Goal: Information Seeking & Learning: Learn about a topic

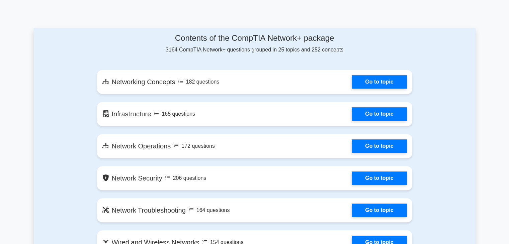
scroll to position [379, 0]
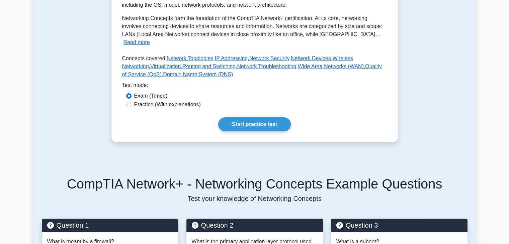
click at [152, 101] on label "Practice (With explanations)" at bounding box center [167, 105] width 67 height 8
click at [132, 102] on input "Practice (With explanations)" at bounding box center [128, 104] width 5 height 5
radio input "true"
click at [237, 118] on link "Start practice test" at bounding box center [254, 125] width 73 height 14
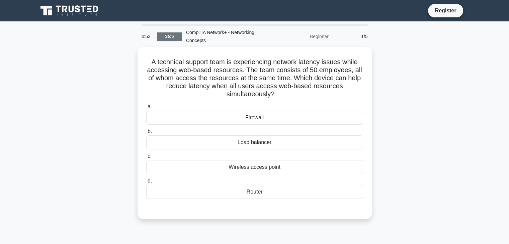
click at [173, 38] on link "Stop" at bounding box center [169, 36] width 25 height 8
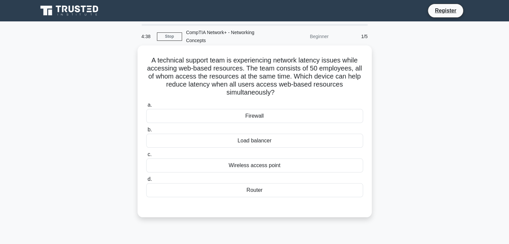
drag, startPoint x: 150, startPoint y: 61, endPoint x: 278, endPoint y: 189, distance: 181.2
click at [278, 189] on div "A technical support team is experiencing network latency issues while accessing…" at bounding box center [254, 131] width 229 height 167
copy div "A technical support team is experiencing network latency issues while accessing…"
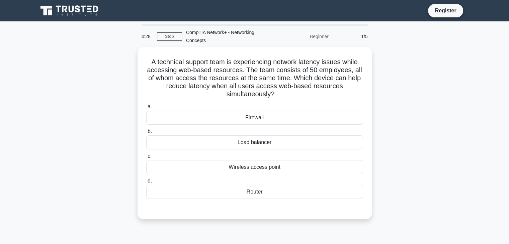
click at [75, 125] on div "A technical support team is experiencing network latency issues while accessing…" at bounding box center [255, 137] width 442 height 180
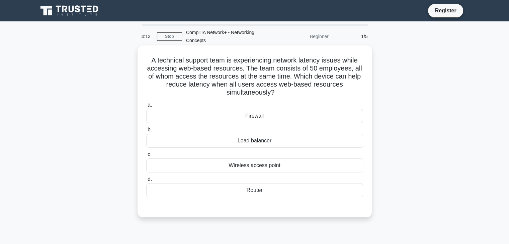
click at [213, 138] on div "Load balancer" at bounding box center [254, 141] width 217 height 14
click at [146, 132] on input "b. Load balancer" at bounding box center [146, 130] width 0 height 4
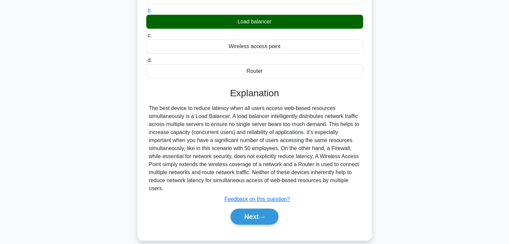
scroll to position [128, 0]
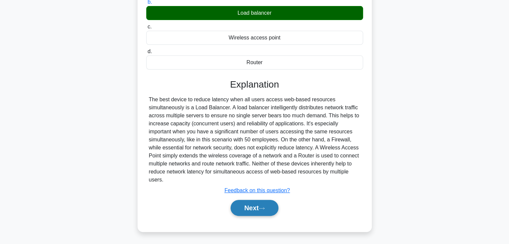
click at [260, 209] on button "Next" at bounding box center [255, 208] width 48 height 16
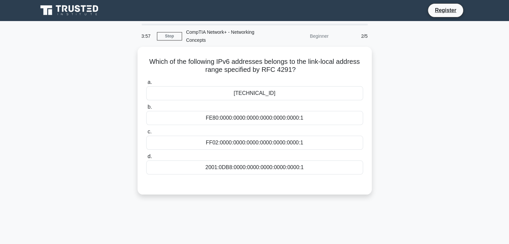
scroll to position [0, 0]
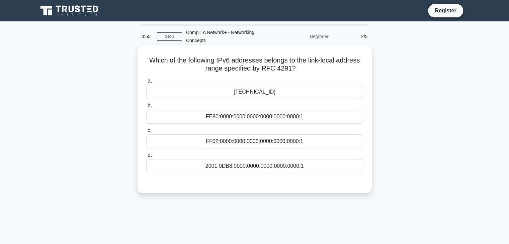
drag, startPoint x: 148, startPoint y: 59, endPoint x: 302, endPoint y: 169, distance: 189.7
click at [302, 169] on div "Which of the following IPv6 addresses belongs to the link-local address range s…" at bounding box center [254, 119] width 229 height 143
copy div "Which of the following IPv6 addresses belongs to the link-local address range s…"
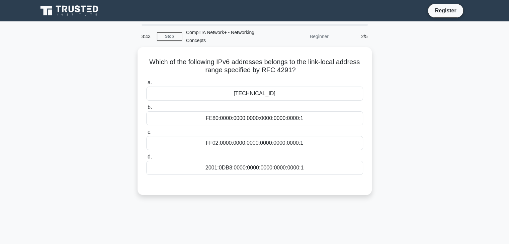
click at [388, 100] on div "Which of the following IPv6 addresses belongs to the link-local address range s…" at bounding box center [255, 125] width 442 height 156
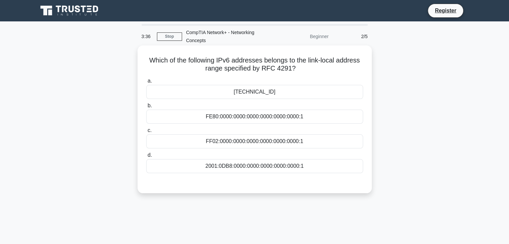
click at [292, 92] on div "FC00:0000:0000:0000:0000:0000:0000:1" at bounding box center [254, 92] width 217 height 14
click at [146, 83] on input "a. FC00:0000:0000:0000:0000:0000:0000:1" at bounding box center [146, 81] width 0 height 4
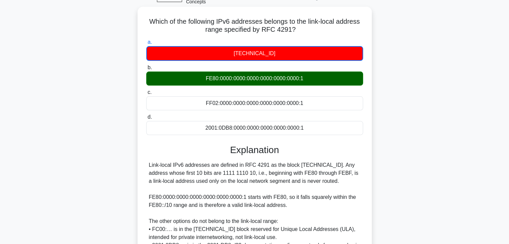
scroll to position [33, 0]
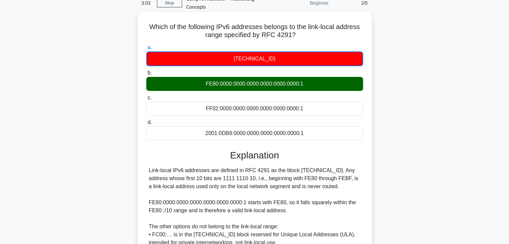
drag, startPoint x: 147, startPoint y: 26, endPoint x: 300, endPoint y: 132, distance: 186.2
click at [300, 132] on div "Which of the following IPv6 addresses belongs to the link-local address range s…" at bounding box center [254, 174] width 229 height 318
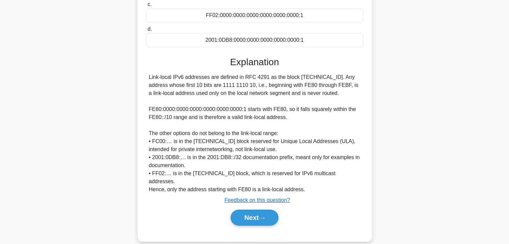
scroll to position [129, 0]
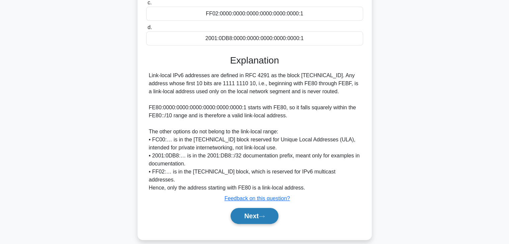
click at [248, 208] on button "Next" at bounding box center [255, 216] width 48 height 16
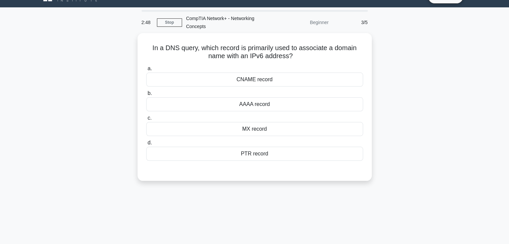
scroll to position [0, 0]
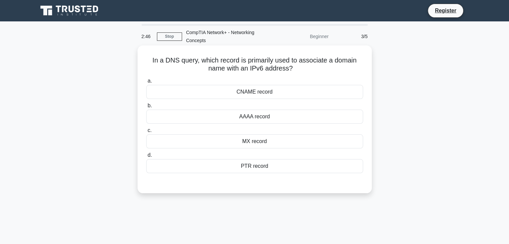
drag, startPoint x: 149, startPoint y: 60, endPoint x: 270, endPoint y: 167, distance: 161.3
click at [270, 167] on div "In a DNS query, which record is primarily used to associate a domain name with …" at bounding box center [254, 119] width 229 height 143
copy div "In a DNS query, which record is primarily used to associate a domain name with …"
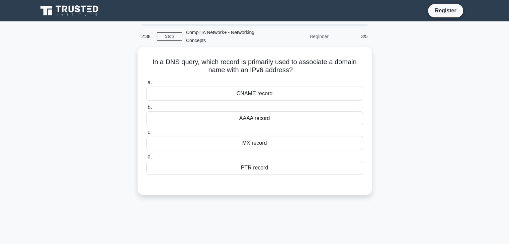
click at [407, 155] on div "In a DNS query, which record is primarily used to associate a domain name with …" at bounding box center [255, 125] width 442 height 156
click at [382, 82] on div "In a DNS query, which record is primarily used to associate a domain name with …" at bounding box center [255, 125] width 442 height 156
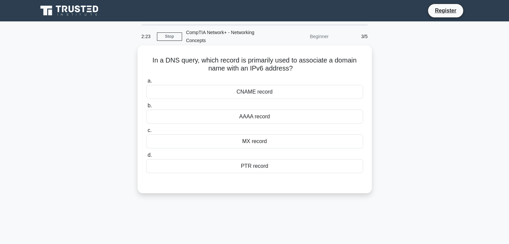
click at [254, 92] on div "CNAME record" at bounding box center [254, 92] width 217 height 14
click at [146, 83] on input "a. CNAME record" at bounding box center [146, 81] width 0 height 4
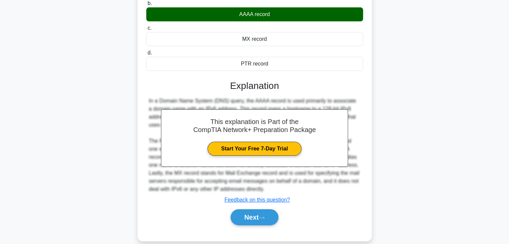
scroll to position [118, 0]
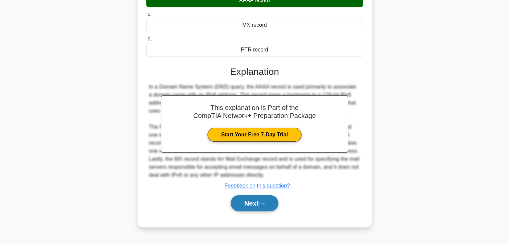
click at [247, 203] on button "Next" at bounding box center [255, 204] width 48 height 16
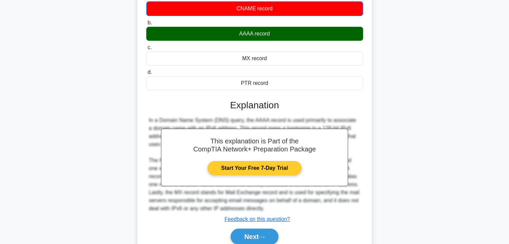
scroll to position [100, 0]
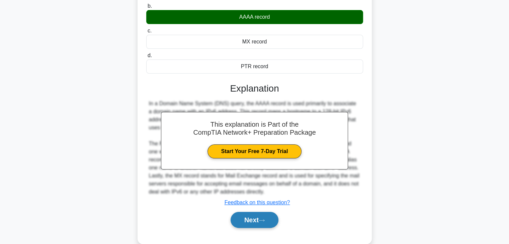
click at [253, 217] on button "Next" at bounding box center [255, 220] width 48 height 16
click at [248, 218] on button "Next" at bounding box center [255, 220] width 48 height 16
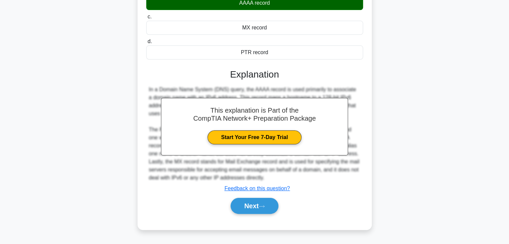
scroll to position [118, 0]
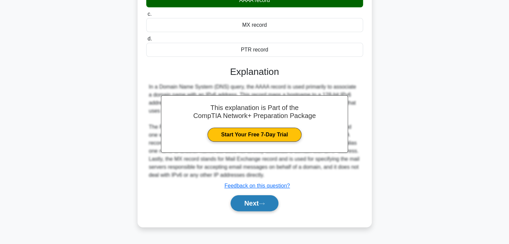
click at [244, 201] on button "Next" at bounding box center [255, 204] width 48 height 16
click at [245, 201] on button "Next" at bounding box center [255, 204] width 48 height 16
click at [187, 76] on h3 "Explanation" at bounding box center [254, 71] width 209 height 11
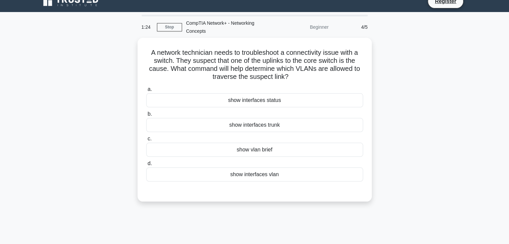
scroll to position [0, 0]
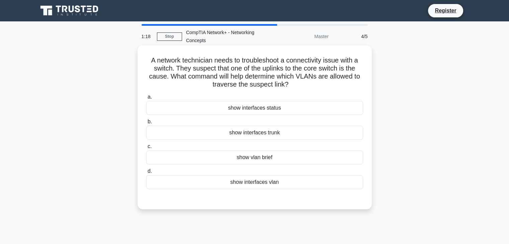
click at [284, 182] on div "A network technician needs to troubleshoot a connectivity issue with a switch. …" at bounding box center [254, 127] width 229 height 159
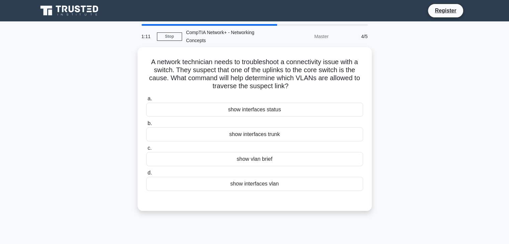
click at [134, 138] on div "A network technician needs to troubleshoot a connectivity issue with a switch. …" at bounding box center [255, 133] width 442 height 172
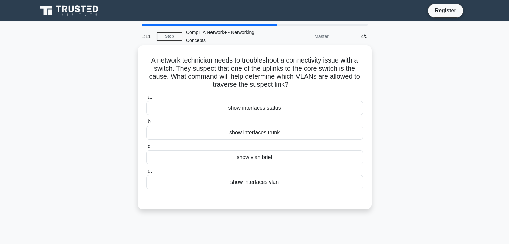
click at [225, 130] on div "show interfaces trunk" at bounding box center [254, 133] width 217 height 14
click at [146, 124] on input "b. show interfaces trunk" at bounding box center [146, 122] width 0 height 4
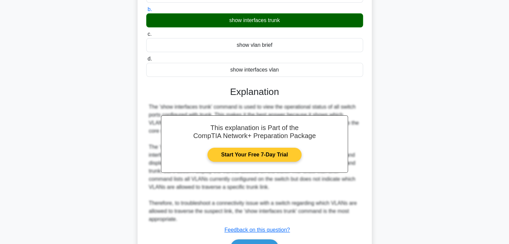
scroll to position [152, 0]
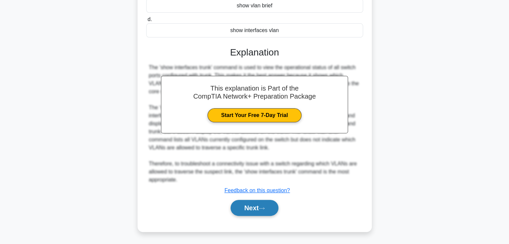
click at [251, 207] on button "Next" at bounding box center [255, 208] width 48 height 16
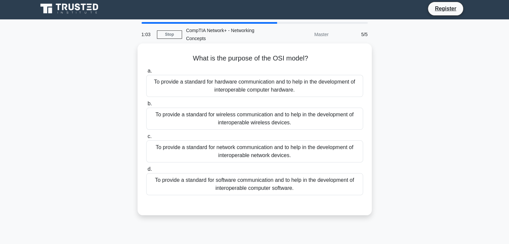
scroll to position [0, 0]
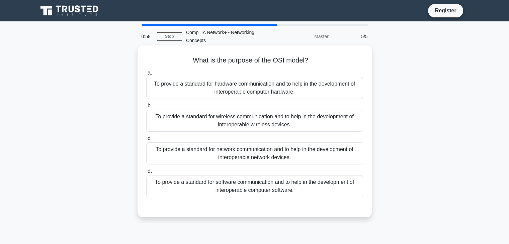
drag, startPoint x: 192, startPoint y: 61, endPoint x: 297, endPoint y: 192, distance: 168.4
click at [297, 192] on div "What is the purpose of the OSI model? .spinner_0XTQ{transform-origin:center;ani…" at bounding box center [254, 131] width 229 height 167
copy div "What is the purpose of the OSI model? .spinner_0XTQ{transform-origin:center;ani…"
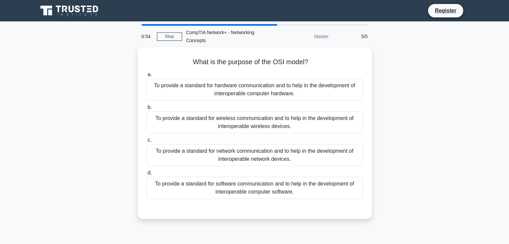
click at [133, 129] on div "What is the purpose of the OSI model? .spinner_0XTQ{transform-origin:center;ani…" at bounding box center [255, 137] width 442 height 180
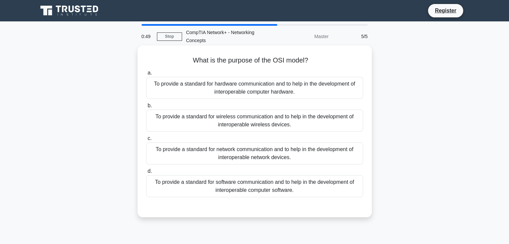
click at [206, 154] on div "To provide a standard for network communication and to help in the development …" at bounding box center [254, 154] width 217 height 22
click at [146, 141] on input "c. To provide a standard for network communication and to help in the developme…" at bounding box center [146, 139] width 0 height 4
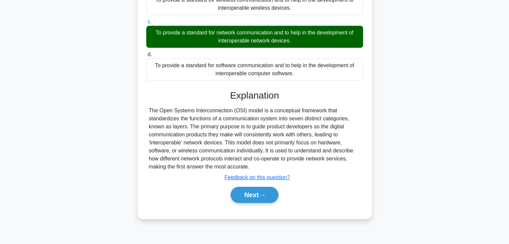
scroll to position [118, 0]
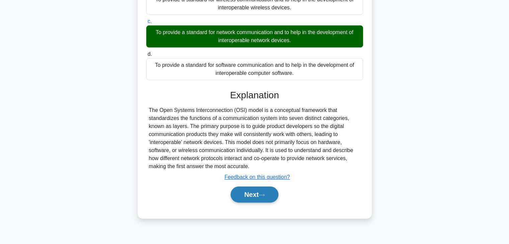
click at [241, 192] on button "Next" at bounding box center [255, 195] width 48 height 16
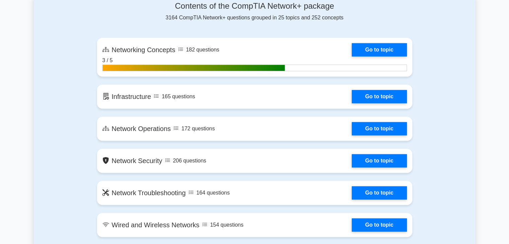
scroll to position [379, 0]
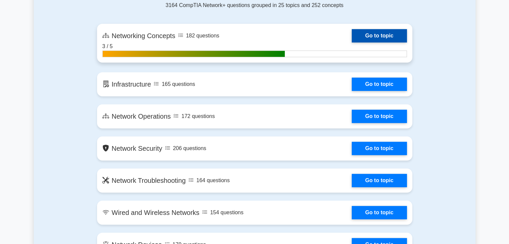
click at [378, 37] on link "Go to topic" at bounding box center [379, 35] width 55 height 13
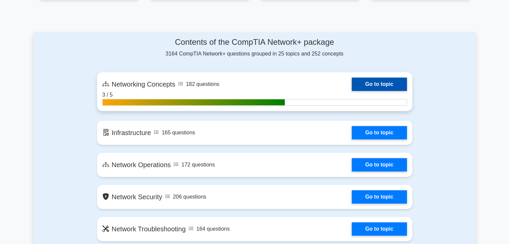
scroll to position [312, 0]
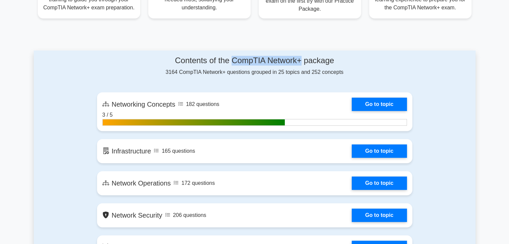
drag, startPoint x: 232, startPoint y: 61, endPoint x: 305, endPoint y: 63, distance: 72.7
click at [305, 63] on h4 "Contents of the CompTIA Network+ package" at bounding box center [254, 61] width 315 height 10
copy h4 "CompTIA Network+"
click at [243, 72] on div "Contents of the CompTIA Network+ package 3164 CompTIA Network+ questions groupe…" at bounding box center [254, 66] width 315 height 20
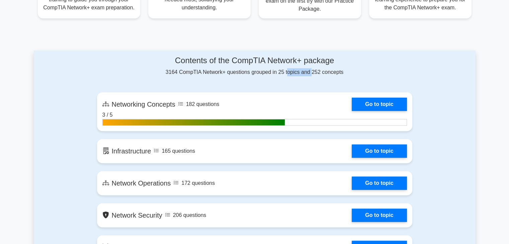
copy div "questions"
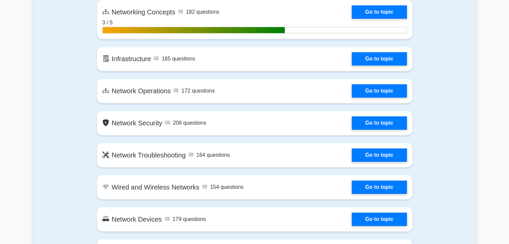
scroll to position [413, 0]
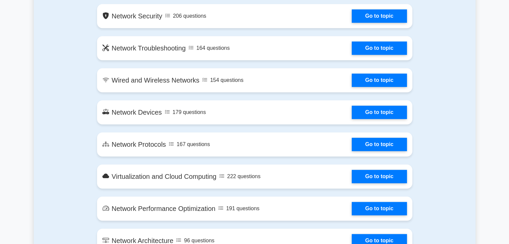
scroll to position [513, 0]
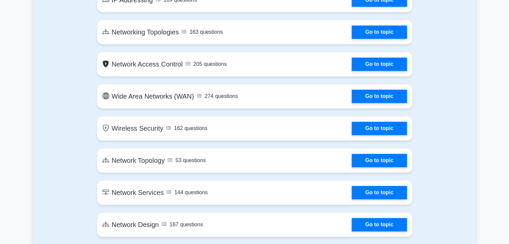
scroll to position [915, 0]
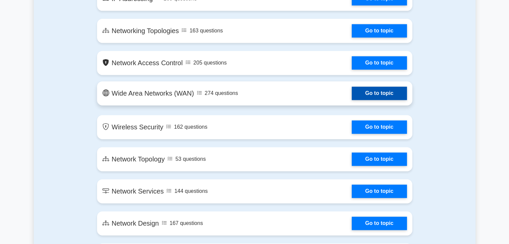
drag, startPoint x: 154, startPoint y: 128, endPoint x: 132, endPoint y: 91, distance: 43.1
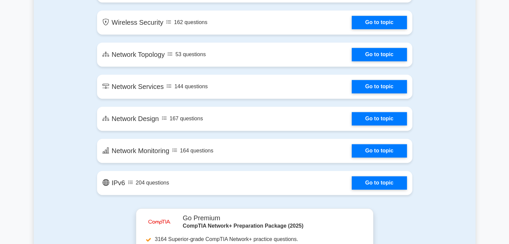
scroll to position [1049, 0]
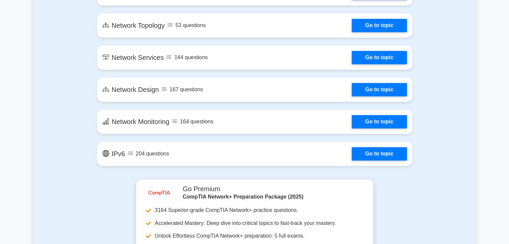
drag, startPoint x: 157, startPoint y: 85, endPoint x: 79, endPoint y: 80, distance: 78.2
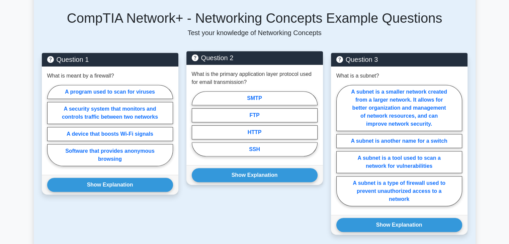
scroll to position [301, 0]
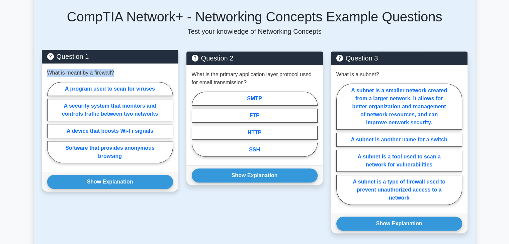
drag, startPoint x: 48, startPoint y: 65, endPoint x: 115, endPoint y: 70, distance: 67.5
click at [115, 70] on div "What is meant by a firewall? A program used to scan for viruses A security syst…" at bounding box center [110, 118] width 137 height 109
copy p "What is meant by a firewall?"
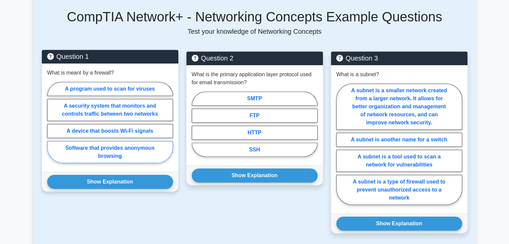
drag, startPoint x: 25, startPoint y: 82, endPoint x: 125, endPoint y: 149, distance: 119.6
click at [109, 138] on main "Back to CompTIA Network+ (CompTIA Network+) Test Flashcards Networking Concepts…" at bounding box center [254, 108] width 509 height 777
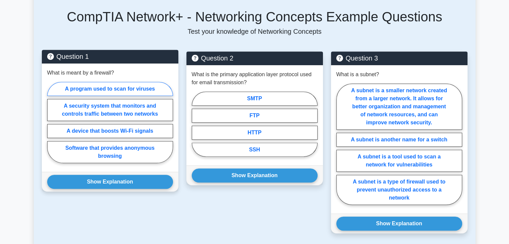
click at [76, 82] on label "A program used to scan for viruses" at bounding box center [110, 89] width 126 height 14
click at [52, 123] on input "A program used to scan for viruses" at bounding box center [49, 125] width 4 height 4
radio input "true"
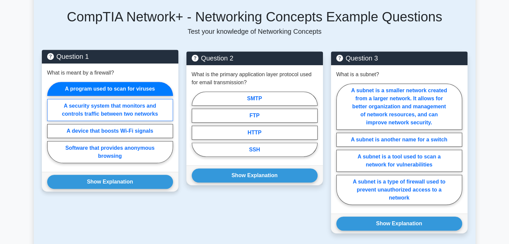
click at [70, 99] on label "A security system that monitors and controls traffic between two networks" at bounding box center [110, 110] width 126 height 22
click at [52, 123] on input "A security system that monitors and controls traffic between two networks" at bounding box center [49, 125] width 4 height 4
radio input "true"
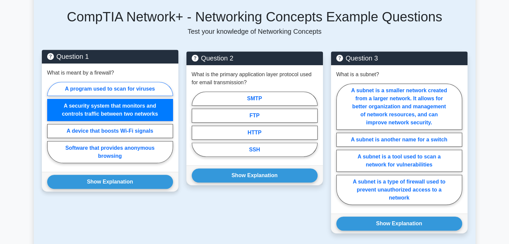
click at [60, 82] on label "A program used to scan for viruses" at bounding box center [110, 89] width 126 height 14
click at [52, 123] on input "A program used to scan for viruses" at bounding box center [49, 125] width 4 height 4
radio input "true"
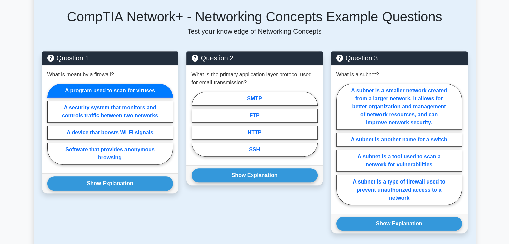
drag, startPoint x: 69, startPoint y: 78, endPoint x: 13, endPoint y: 102, distance: 60.3
click at [13, 103] on main "Back to CompTIA Network+ (CompTIA Network+) Test Flashcards Networking Concepts…" at bounding box center [254, 108] width 509 height 777
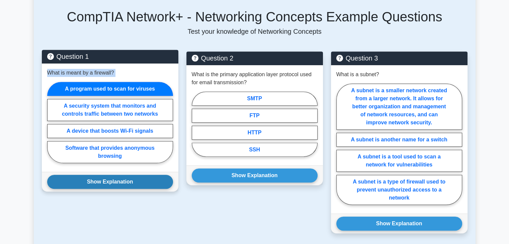
drag, startPoint x: 24, startPoint y: 70, endPoint x: 151, endPoint y: 167, distance: 160.2
click at [151, 167] on main "Back to CompTIA Network+ (CompTIA Network+) Test Flashcards Networking Concepts…" at bounding box center [254, 108] width 509 height 777
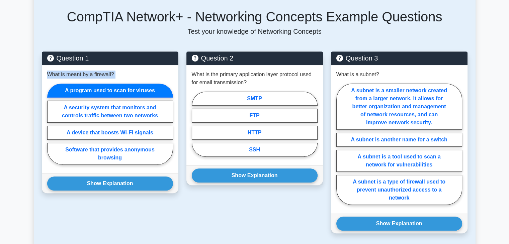
click at [152, 198] on div "Question 1 What is meant by a firewall? A program used to scan for viruses A se…" at bounding box center [110, 147] width 145 height 190
click at [219, 198] on div "Question 2 What is the primary application layer protocol used for email transm…" at bounding box center [255, 147] width 145 height 190
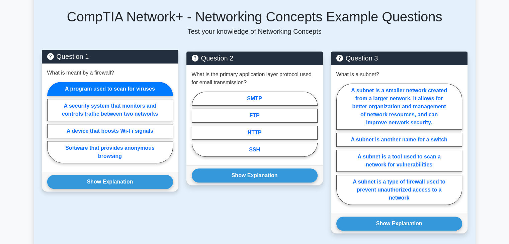
click at [42, 115] on div "What is meant by a firewall? A program used to scan for viruses A security syst…" at bounding box center [110, 118] width 137 height 109
click at [65, 82] on label "A program used to scan for viruses" at bounding box center [110, 89] width 126 height 14
click at [52, 123] on input "A program used to scan for viruses" at bounding box center [49, 125] width 4 height 4
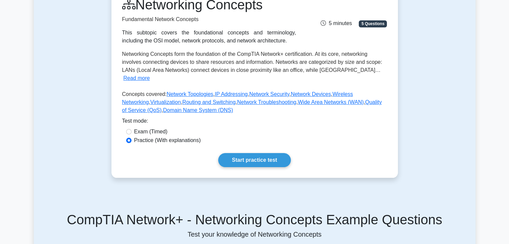
scroll to position [100, 0]
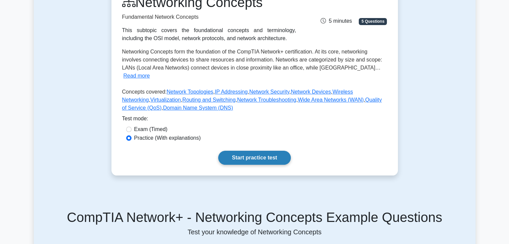
click at [245, 151] on link "Start practice test" at bounding box center [254, 158] width 73 height 14
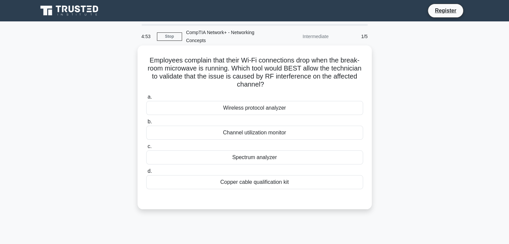
drag, startPoint x: 147, startPoint y: 60, endPoint x: 291, endPoint y: 184, distance: 189.8
click at [291, 184] on div "Employees complain that their Wi-Fi connections drop when the break-room microw…" at bounding box center [254, 127] width 229 height 159
copy div "Employees complain that their Wi-Fi connections drop when the break-room microw…"
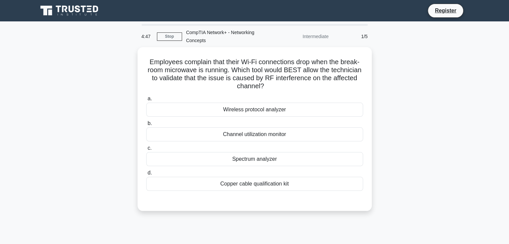
click at [134, 147] on div "Employees complain that their Wi-Fi connections drop when the break-room microw…" at bounding box center [255, 133] width 442 height 172
click at [115, 145] on div "Employees complain that their Wi-Fi connections drop when the break-room microw…" at bounding box center [255, 133] width 442 height 172
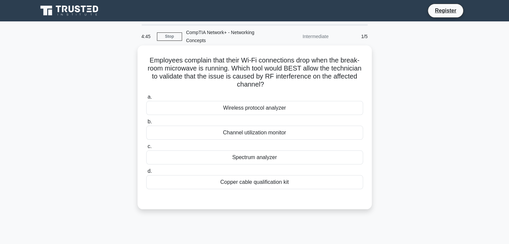
click at [177, 99] on label "a. Wireless protocol analyzer" at bounding box center [254, 104] width 217 height 22
click at [146, 99] on input "a. Wireless protocol analyzer" at bounding box center [146, 97] width 0 height 4
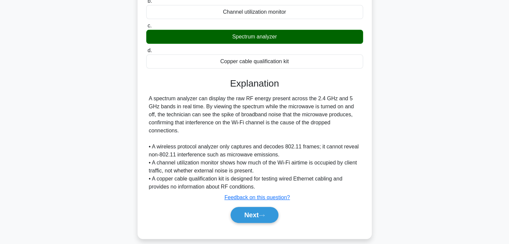
scroll to position [129, 0]
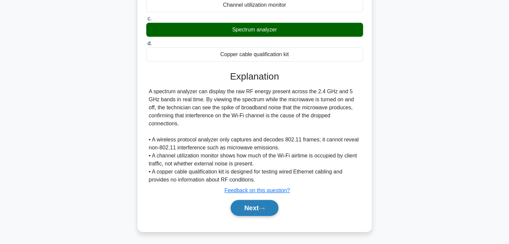
click at [248, 209] on button "Next" at bounding box center [255, 208] width 48 height 16
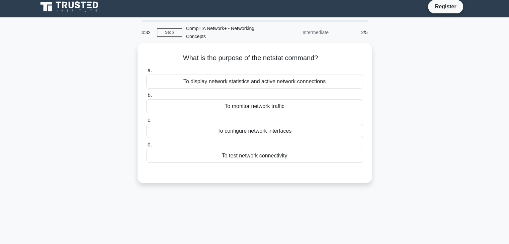
scroll to position [0, 0]
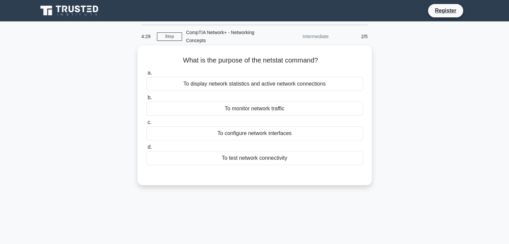
drag, startPoint x: 181, startPoint y: 60, endPoint x: 287, endPoint y: 160, distance: 146.2
click at [287, 160] on div "What is the purpose of the netstat command? .spinner_0XTQ{transform-origin:cent…" at bounding box center [254, 115] width 229 height 135
copy div "What is the purpose of the netstat command? .spinner_0XTQ{transform-origin:cent…"
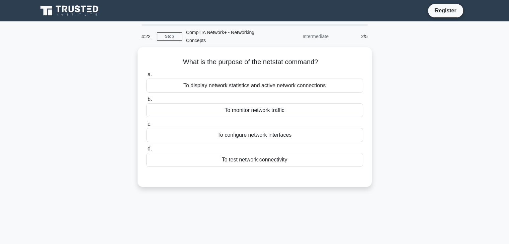
click at [117, 122] on div "What is the purpose of the netstat command? .spinner_0XTQ{transform-origin:cent…" at bounding box center [255, 121] width 442 height 148
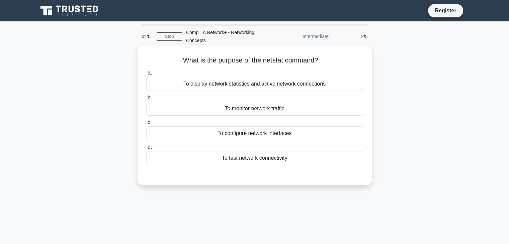
click at [362, 63] on h5 "What is the purpose of the netstat command? .spinner_0XTQ{transform-origin:cent…" at bounding box center [255, 60] width 218 height 9
click at [259, 83] on div "To display network statistics and active network connections" at bounding box center [254, 84] width 217 height 14
click at [146, 75] on input "a. To display network statistics and active network connections" at bounding box center [146, 73] width 0 height 4
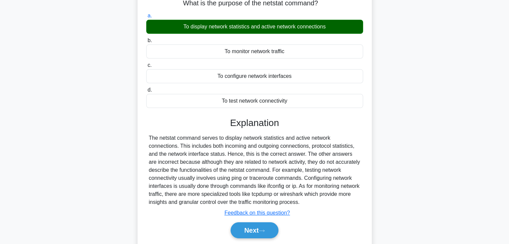
scroll to position [100, 0]
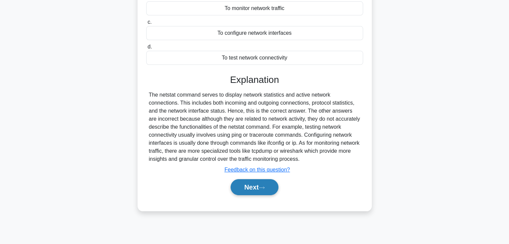
click at [248, 188] on button "Next" at bounding box center [255, 188] width 48 height 16
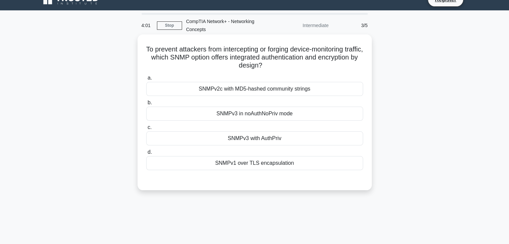
scroll to position [0, 0]
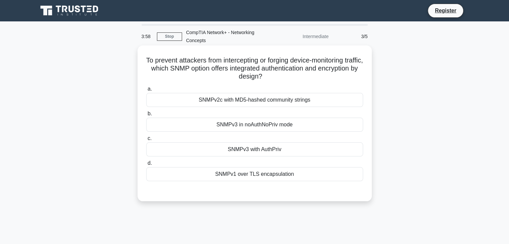
drag, startPoint x: 151, startPoint y: 59, endPoint x: 294, endPoint y: 172, distance: 182.4
click at [294, 172] on div "To prevent attackers from intercepting or forging device-monitoring traffic, wh…" at bounding box center [254, 123] width 229 height 151
copy div "To prevent attackers from intercepting or forging device-monitoring traffic, wh…"
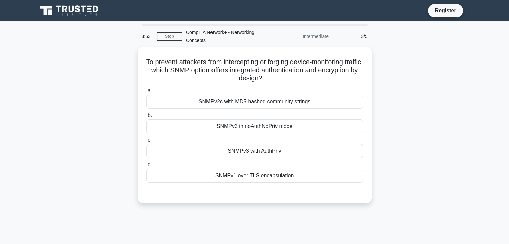
click at [108, 117] on div "To prevent attackers from intercepting or forging device-monitoring traffic, wh…" at bounding box center [255, 129] width 442 height 164
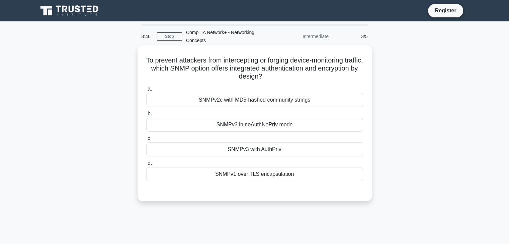
click at [214, 101] on div "SNMPv2c with MD5-hashed community strings" at bounding box center [254, 100] width 217 height 14
click at [146, 91] on input "a. SNMPv2c with MD5-hashed community strings" at bounding box center [146, 89] width 0 height 4
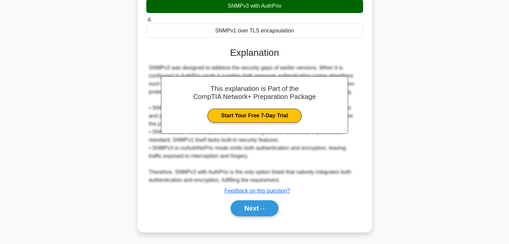
scroll to position [145, 0]
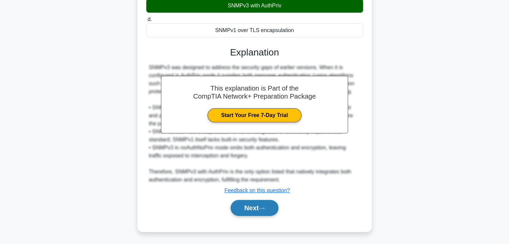
click at [251, 206] on button "Next" at bounding box center [255, 208] width 48 height 16
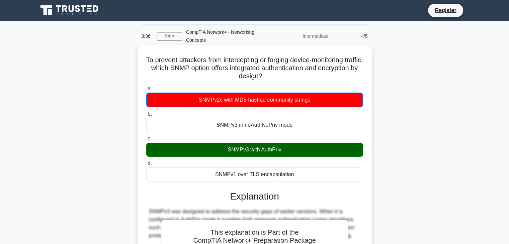
scroll to position [0, 0]
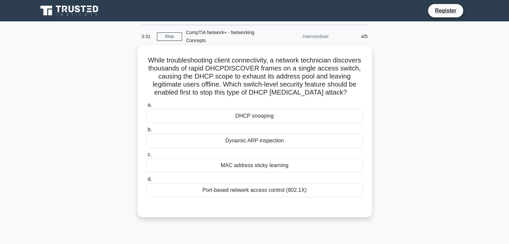
drag, startPoint x: 160, startPoint y: 59, endPoint x: 311, endPoint y: 190, distance: 200.6
click at [311, 190] on div "While troubleshooting client connectivity, a network technician discovers thous…" at bounding box center [254, 131] width 229 height 167
copy div "While troubleshooting client connectivity, a network technician discovers thous…"
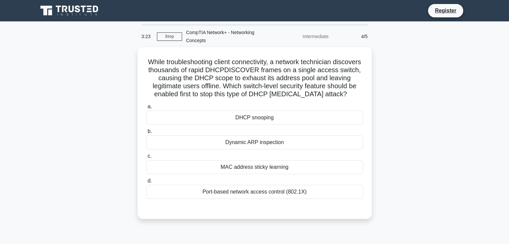
click at [106, 132] on div "While troubleshooting client connectivity, a network technician discovers thous…" at bounding box center [255, 137] width 442 height 180
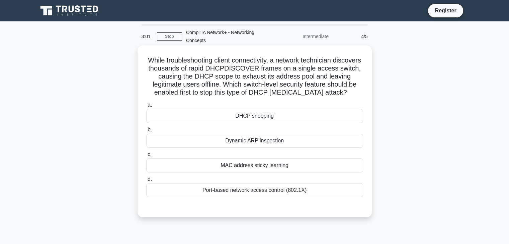
click at [233, 117] on div "DHCP snooping" at bounding box center [254, 116] width 217 height 14
click at [146, 108] on input "a. DHCP snooping" at bounding box center [146, 105] width 0 height 4
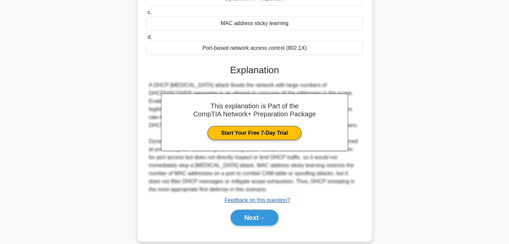
scroll to position [152, 0]
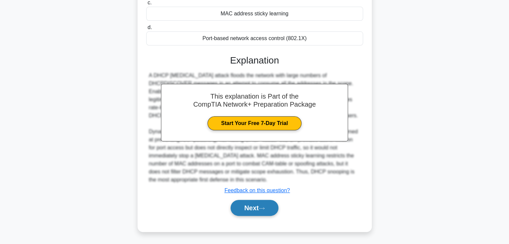
click at [252, 207] on button "Next" at bounding box center [255, 208] width 48 height 16
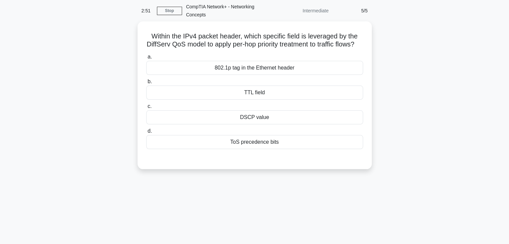
scroll to position [0, 0]
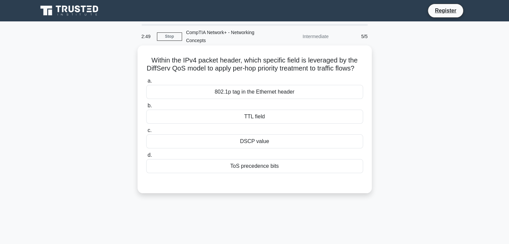
drag, startPoint x: 150, startPoint y: 60, endPoint x: 285, endPoint y: 172, distance: 175.7
click at [285, 172] on div "Within the IPv4 packet header, which specific field is leveraged by the DiffSer…" at bounding box center [254, 119] width 229 height 143
copy div "Within the IPv4 packet header, which specific field is leveraged by the DiffSer…"
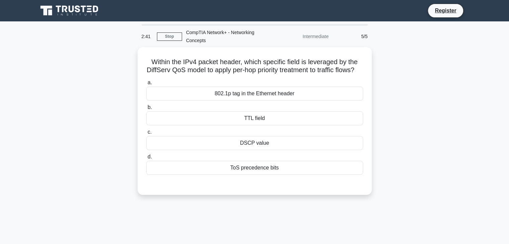
click at [108, 144] on div "Within the IPv4 packet header, which specific field is leveraged by the DiffSer…" at bounding box center [255, 125] width 442 height 156
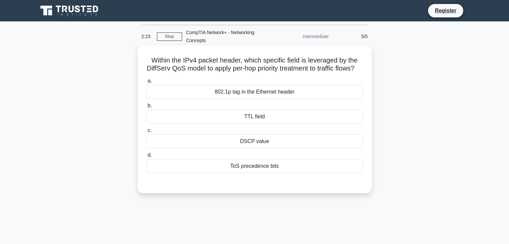
click at [228, 123] on div "TTL field" at bounding box center [254, 117] width 217 height 14
click at [146, 108] on input "b. TTL field" at bounding box center [146, 106] width 0 height 4
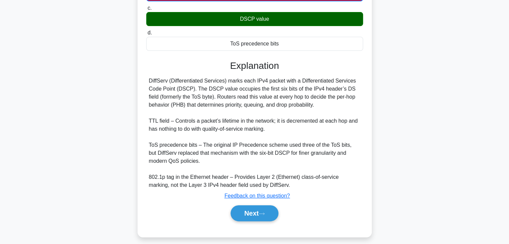
scroll to position [134, 0]
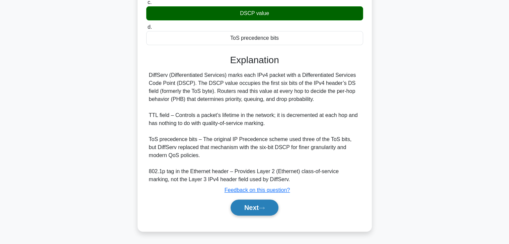
click at [253, 210] on button "Next" at bounding box center [255, 208] width 48 height 16
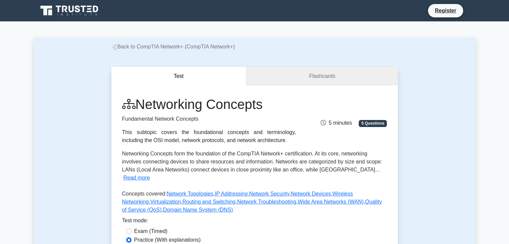
scroll to position [134, 0]
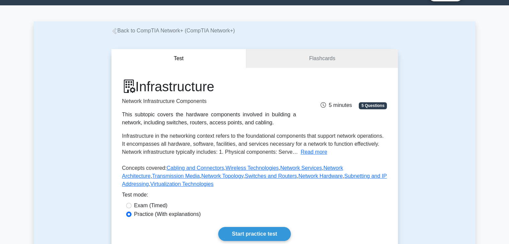
scroll to position [67, 0]
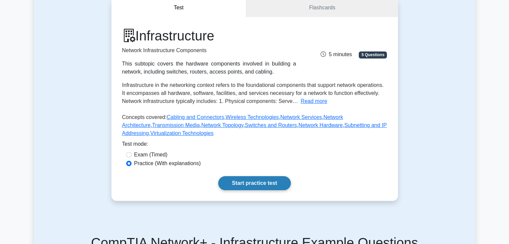
click at [239, 183] on link "Start practice test" at bounding box center [254, 184] width 73 height 14
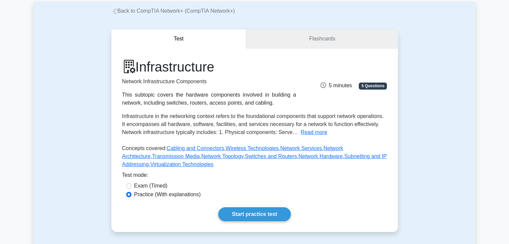
scroll to position [33, 0]
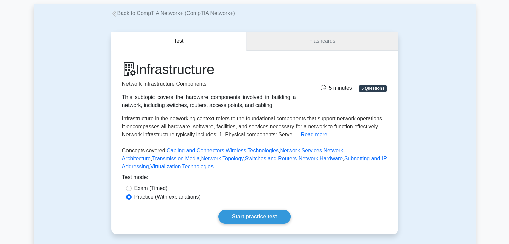
click at [303, 45] on link "Flashcards" at bounding box center [321, 41] width 151 height 19
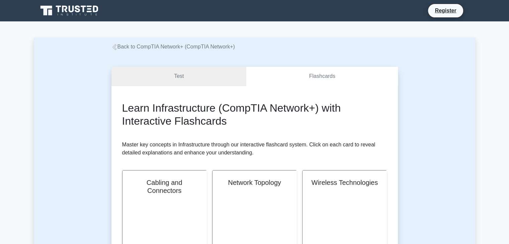
click at [175, 72] on link "Test" at bounding box center [179, 76] width 135 height 19
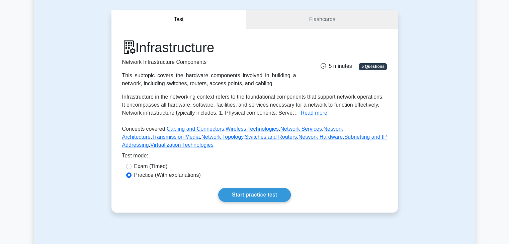
scroll to position [67, 0]
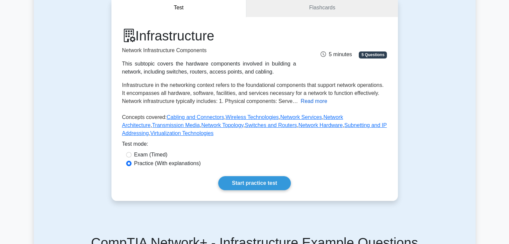
click at [328, 102] on button "Read more" at bounding box center [314, 101] width 26 height 8
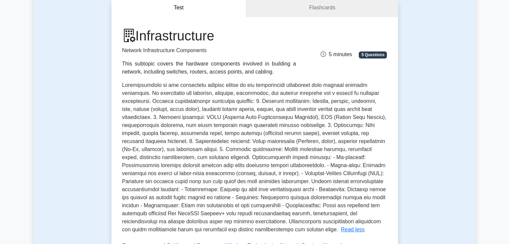
drag, startPoint x: 123, startPoint y: 48, endPoint x: 268, endPoint y: 73, distance: 146.8
click at [268, 73] on div "Infrastructure Network Infrastructure Components This subtopic covers the hardw…" at bounding box center [209, 52] width 182 height 48
copy div "Network Infrastructure Components This subtopic covers the hardware components …"
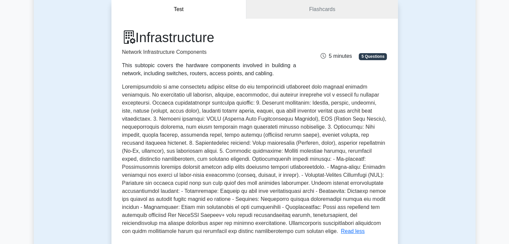
click at [92, 105] on div "Test Flashcards Infrastructure Network Infrastructure Components This subtopic …" at bounding box center [255, 166] width 442 height 364
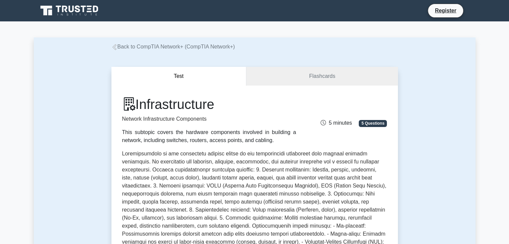
scroll to position [0, 0]
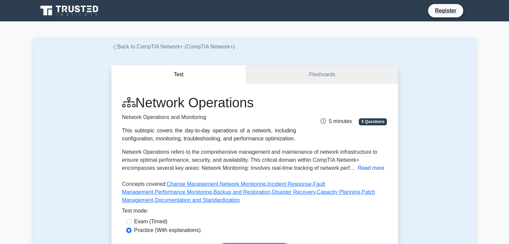
click at [359, 168] on button "Read more" at bounding box center [371, 168] width 26 height 8
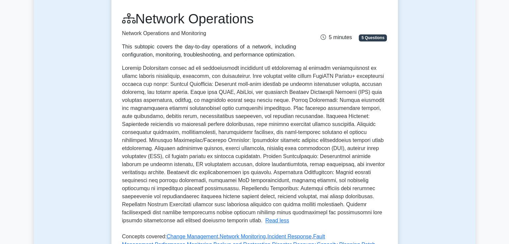
scroll to position [67, 0]
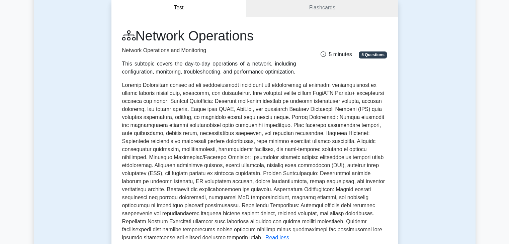
drag, startPoint x: 186, startPoint y: 63, endPoint x: 293, endPoint y: 70, distance: 107.1
click at [293, 70] on div "This subtopic covers the day-to-day operations of a network, including configur…" at bounding box center [209, 68] width 174 height 16
copy div "ay-to-day operations of a network, including configuration, monitoring, trouble…"
drag, startPoint x: 124, startPoint y: 51, endPoint x: 207, endPoint y: 54, distance: 83.4
click at [207, 54] on p "Network Operations and Monitoring" at bounding box center [209, 51] width 174 height 8
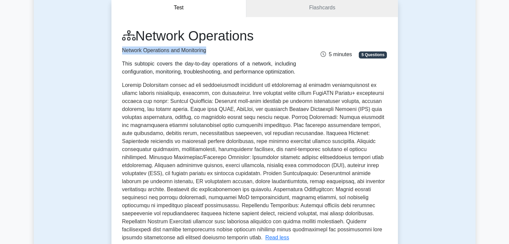
copy p "Network Operations and Monitoring"
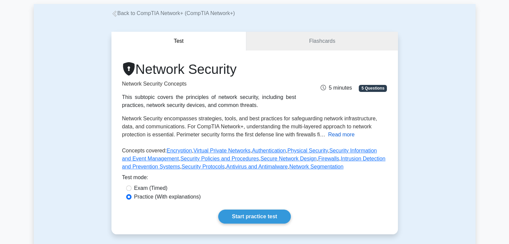
click at [340, 134] on button "Read more" at bounding box center [341, 135] width 26 height 8
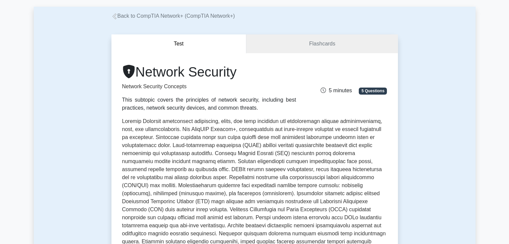
scroll to position [33, 0]
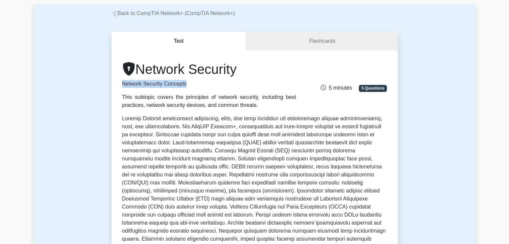
drag, startPoint x: 123, startPoint y: 83, endPoint x: 190, endPoint y: 83, distance: 66.3
click at [190, 83] on p "Network Security Concepts" at bounding box center [209, 84] width 174 height 8
copy p "Network Security Concepts"
drag, startPoint x: 176, startPoint y: 98, endPoint x: 249, endPoint y: 109, distance: 74.1
click at [249, 109] on div "This subtopic covers the principles of network security, including best practic…" at bounding box center [209, 101] width 174 height 16
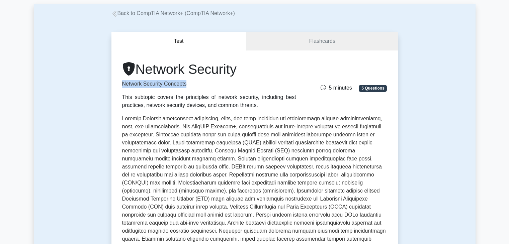
copy div "the principles of network security, including best practices, network security …"
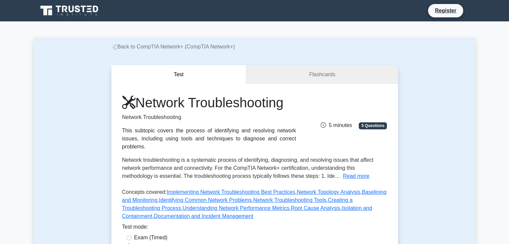
click at [128, 117] on p "Network Troubleshooting" at bounding box center [209, 118] width 174 height 8
drag, startPoint x: 128, startPoint y: 117, endPoint x: 174, endPoint y: 117, distance: 46.6
click at [174, 117] on p "Network Troubleshooting" at bounding box center [209, 118] width 174 height 8
copy p "Network Troubleshooting"
click at [171, 131] on div "This subtopic covers the process of identifying and resolving network issues, i…" at bounding box center [209, 139] width 174 height 24
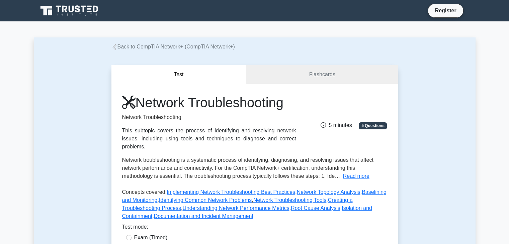
drag, startPoint x: 171, startPoint y: 131, endPoint x: 272, endPoint y: 142, distance: 101.8
click at [272, 142] on div "This subtopic covers the process of identifying and resolving network issues, i…" at bounding box center [209, 139] width 174 height 24
copy div "the process of identifying and resolving network issues, including using tools …"
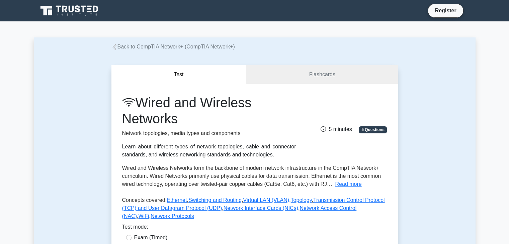
drag, startPoint x: 141, startPoint y: 103, endPoint x: 181, endPoint y: 119, distance: 43.2
click at [181, 119] on h1 "Wired and Wireless Networks" at bounding box center [209, 111] width 174 height 32
copy h1 "Wired and Wireless Networks"
drag, startPoint x: 122, startPoint y: 147, endPoint x: 263, endPoint y: 156, distance: 140.9
click at [263, 156] on div "Learn about different types of network topologies, cable and connector standard…" at bounding box center [209, 151] width 174 height 16
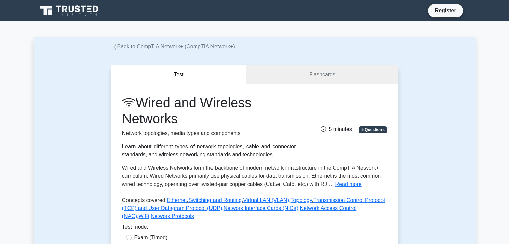
copy div "Learn about different types of network topologies, cable and connector standard…"
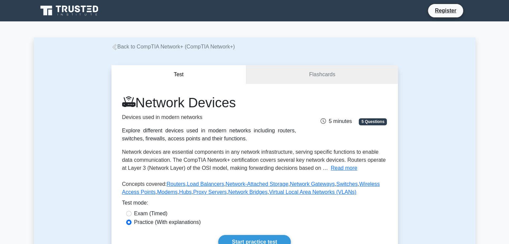
drag, startPoint x: 141, startPoint y: 105, endPoint x: 239, endPoint y: 108, distance: 98.8
click at [239, 108] on h1 "Network Devices" at bounding box center [209, 103] width 174 height 16
copy h1 "Network Devices"
drag, startPoint x: 123, startPoint y: 131, endPoint x: 214, endPoint y: 140, distance: 91.8
click at [214, 140] on div "Explore different devices used in modern networks including routers, switches, …" at bounding box center [209, 135] width 174 height 16
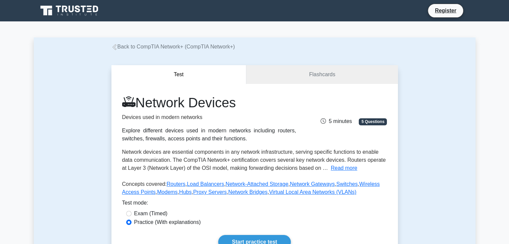
copy div "Explore different devices used in modern networks including routers, switches, …"
click at [331, 169] on button "Read more" at bounding box center [344, 168] width 26 height 8
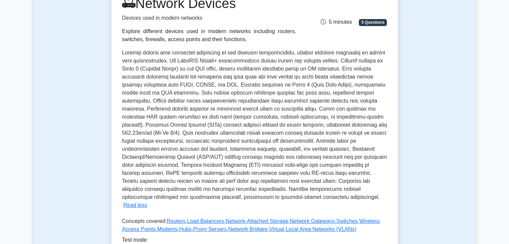
scroll to position [100, 0]
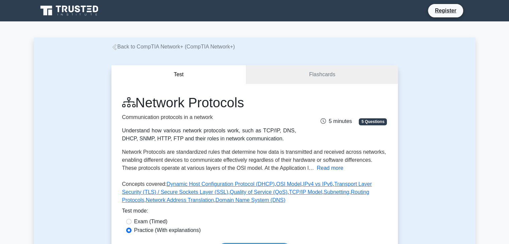
click at [320, 167] on button "Read more" at bounding box center [330, 168] width 26 height 8
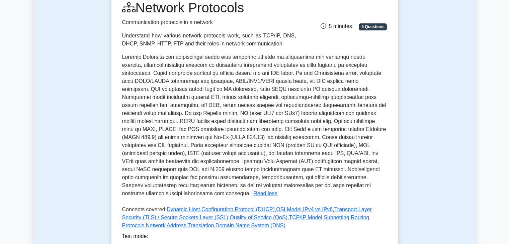
scroll to position [100, 0]
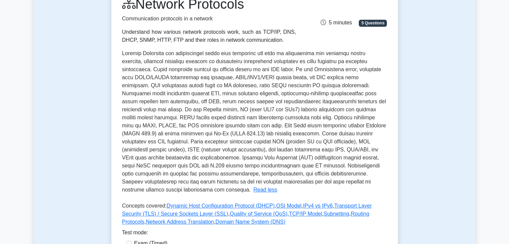
click at [91, 10] on div "Test Flashcards Network Protocols Communication protocols in a network Understa…" at bounding box center [255, 128] width 442 height 356
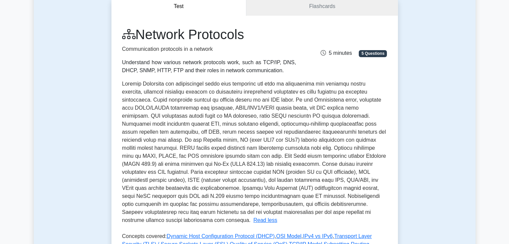
scroll to position [67, 0]
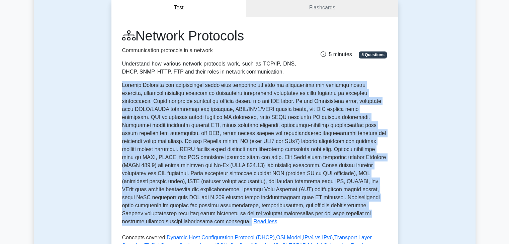
drag, startPoint x: 123, startPoint y: 86, endPoint x: 355, endPoint y: 216, distance: 266.0
click at [355, 216] on p "Network Protocols are standardized rules that determine how data is transmitted…" at bounding box center [254, 153] width 264 height 142
copy p "Network Protocols are standardized rules that determine how data is transmitted…"
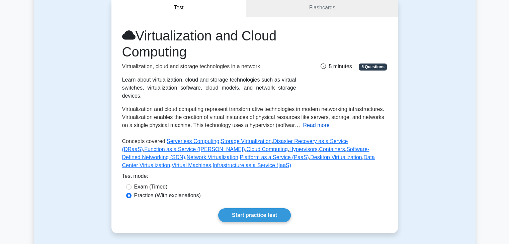
click at [307, 122] on button "Read more" at bounding box center [316, 126] width 26 height 8
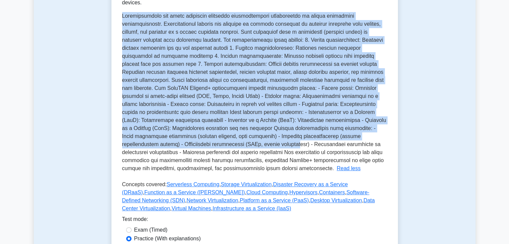
scroll to position [167, 0]
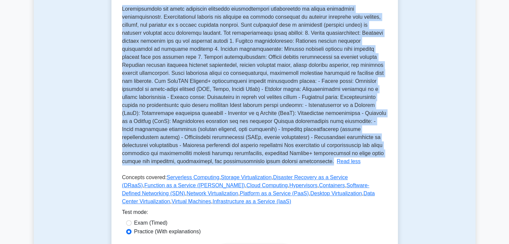
drag, startPoint x: 122, startPoint y: 68, endPoint x: 230, endPoint y: 156, distance: 139.9
click at [230, 156] on p "Virtualization and cloud computing represent transformative technologies in mod…" at bounding box center [254, 85] width 264 height 158
copy span "Virtualization and cloud computing represent transformative technologies in mod…"
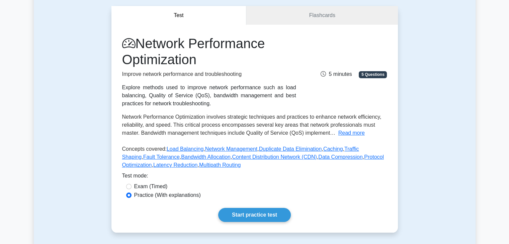
scroll to position [67, 0]
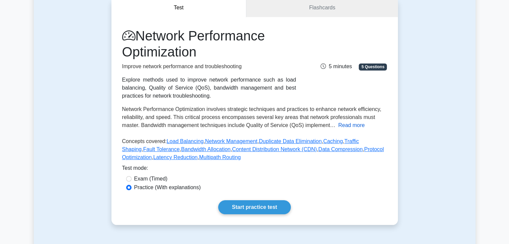
click at [344, 128] on button "Read more" at bounding box center [352, 126] width 26 height 8
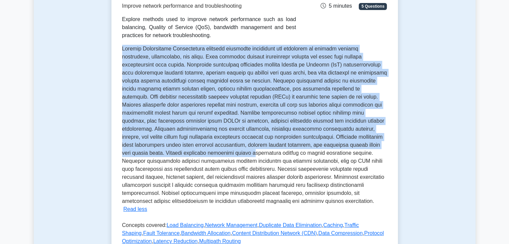
scroll to position [134, 0]
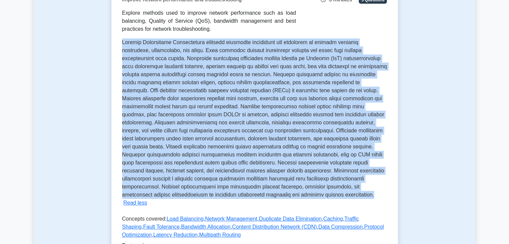
drag, startPoint x: 123, startPoint y: 110, endPoint x: 282, endPoint y: 199, distance: 182.2
click at [282, 198] on p "Network Performance Optimization involves strategic techniques and practices to…" at bounding box center [254, 119] width 265 height 158
copy span "Network Performance Optimization involves strategic techniques and practices to…"
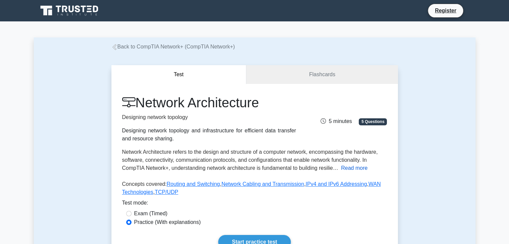
click at [357, 169] on button "Read more" at bounding box center [354, 168] width 26 height 8
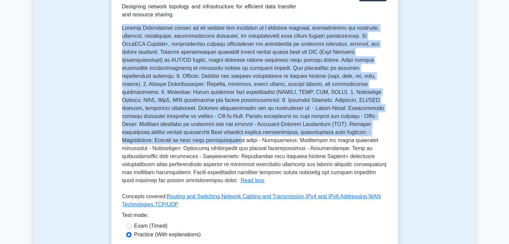
scroll to position [134, 0]
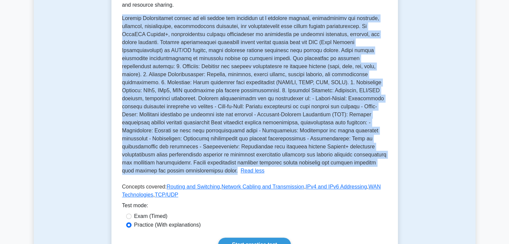
drag, startPoint x: 123, startPoint y: 83, endPoint x: 137, endPoint y: 172, distance: 89.5
click at [137, 172] on p "Network Architecture refers to the design and structure of a computer network, …" at bounding box center [254, 94] width 265 height 158
copy span "Network Architecture refers to the design and structure of a computer network, …"
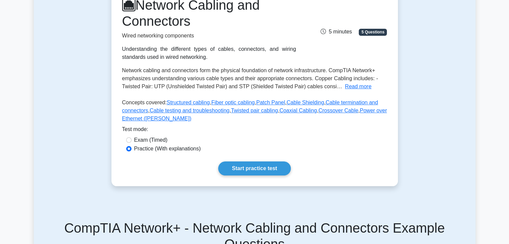
scroll to position [100, 0]
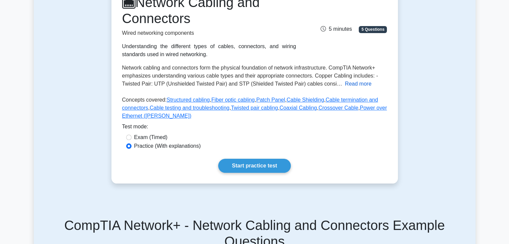
click at [345, 85] on button "Read more" at bounding box center [358, 84] width 26 height 8
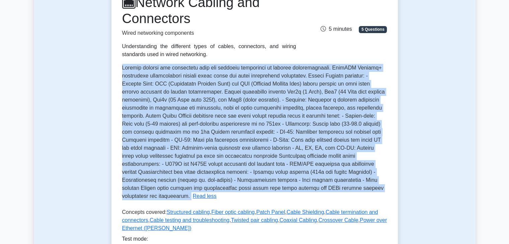
drag, startPoint x: 123, startPoint y: 67, endPoint x: 350, endPoint y: 189, distance: 257.1
click at [350, 189] on div "Network cabling and connectors form the physical foundation of network infrastr…" at bounding box center [254, 132] width 265 height 137
copy p "Network cabling and connectors form the physical foundation of network infrastr…"
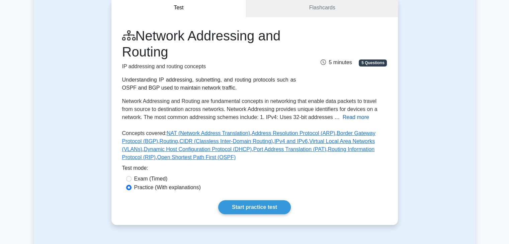
click at [343, 119] on button "Read more" at bounding box center [356, 118] width 26 height 8
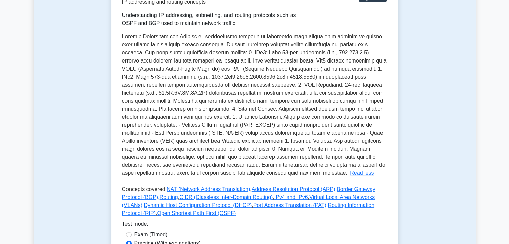
scroll to position [134, 0]
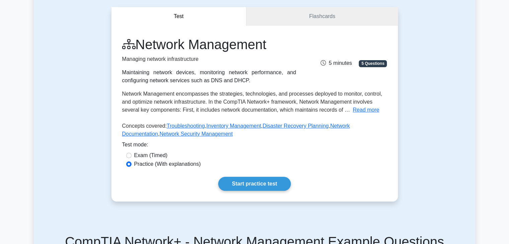
scroll to position [67, 0]
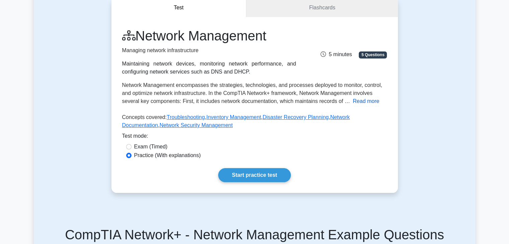
click at [354, 104] on button "Read more" at bounding box center [366, 101] width 26 height 8
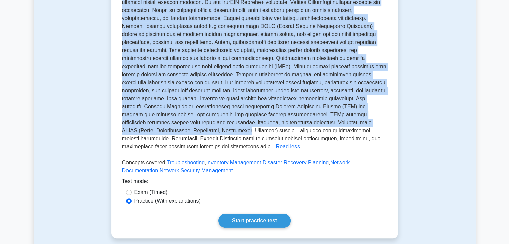
scroll to position [167, 0]
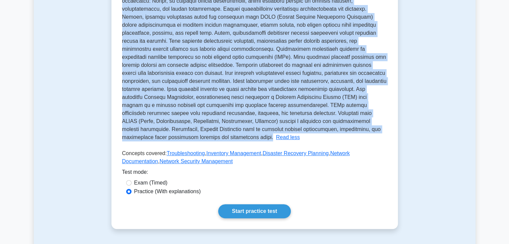
drag, startPoint x: 123, startPoint y: 84, endPoint x: 163, endPoint y: 141, distance: 70.2
click at [163, 140] on p "Network Management encompasses the strategies, technologies, and processes depl…" at bounding box center [254, 61] width 265 height 158
copy span "Network Management encompasses the strategies, technologies, and processes depl…"
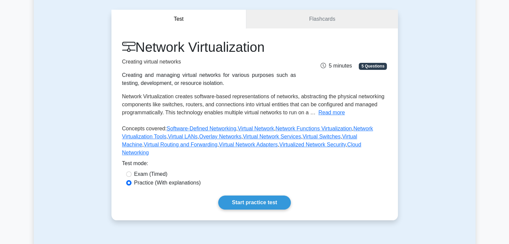
scroll to position [67, 0]
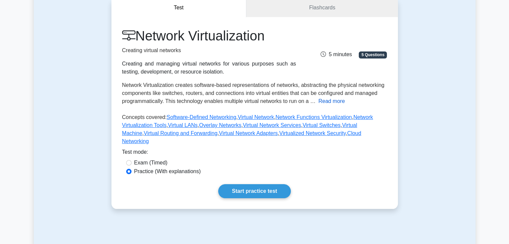
click at [324, 102] on button "Read more" at bounding box center [332, 101] width 26 height 8
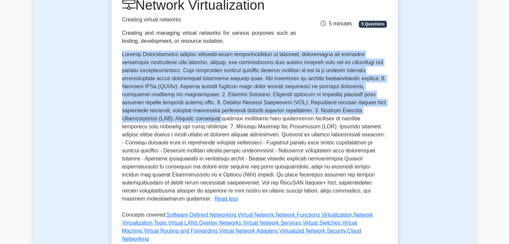
scroll to position [100, 0]
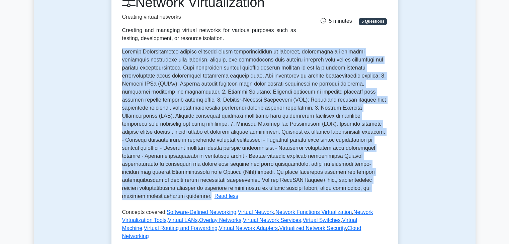
drag, startPoint x: 123, startPoint y: 86, endPoint x: 272, endPoint y: 193, distance: 183.1
click at [272, 193] on div "Network Virtualization Creating virtual networks Creating and managing virtual …" at bounding box center [254, 118] width 265 height 249
copy span "Network Virtualization creates software-based representations of networks, abst…"
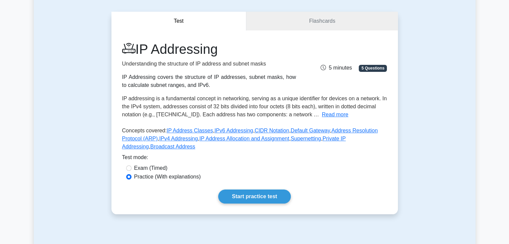
scroll to position [100, 0]
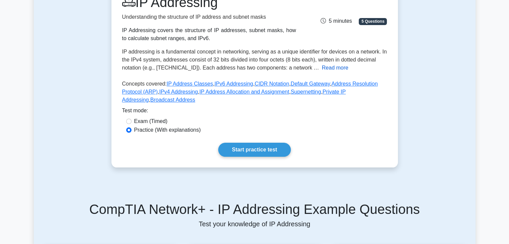
click at [322, 70] on button "Read more" at bounding box center [335, 68] width 26 height 8
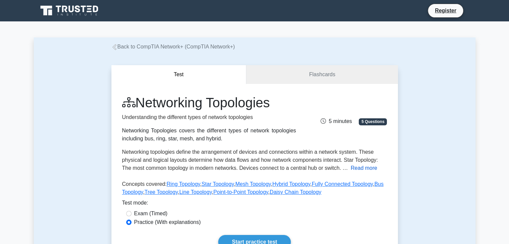
click at [366, 168] on button "Read more" at bounding box center [364, 168] width 26 height 8
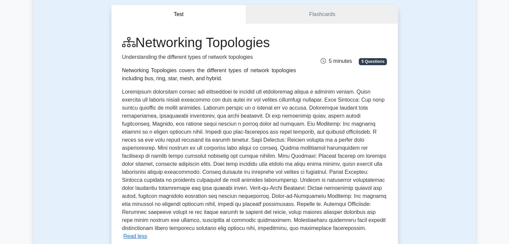
scroll to position [100, 0]
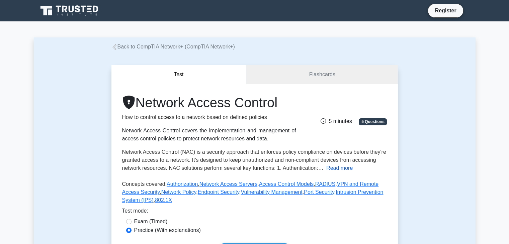
click at [331, 169] on button "Read more" at bounding box center [340, 168] width 26 height 8
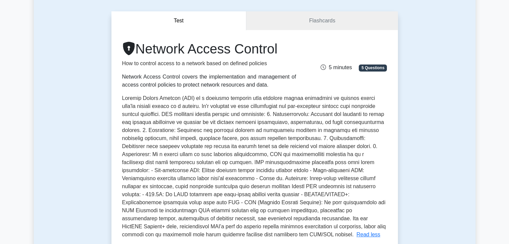
scroll to position [100, 0]
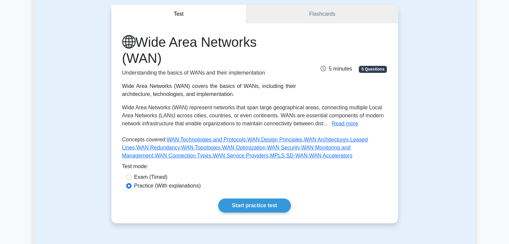
scroll to position [67, 0]
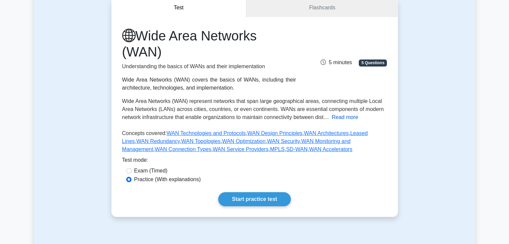
click at [351, 117] on button "Read more" at bounding box center [345, 118] width 26 height 8
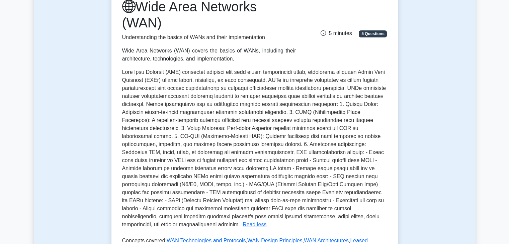
scroll to position [100, 0]
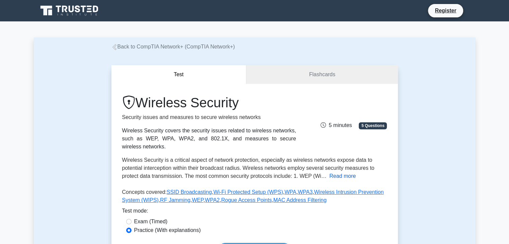
click at [346, 172] on button "Read more" at bounding box center [343, 176] width 26 height 8
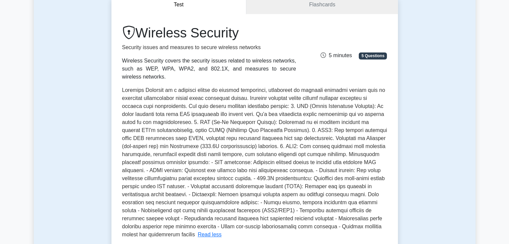
scroll to position [67, 0]
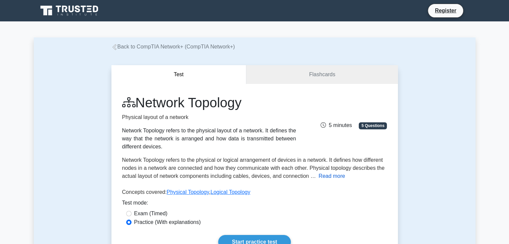
click at [336, 175] on button "Read more" at bounding box center [332, 176] width 26 height 8
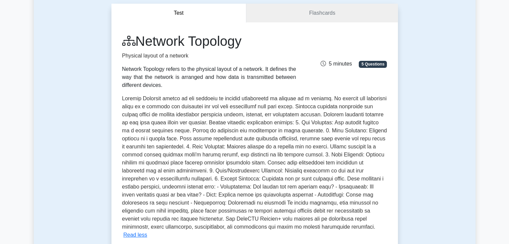
scroll to position [100, 0]
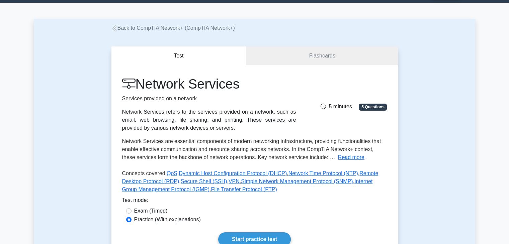
scroll to position [67, 0]
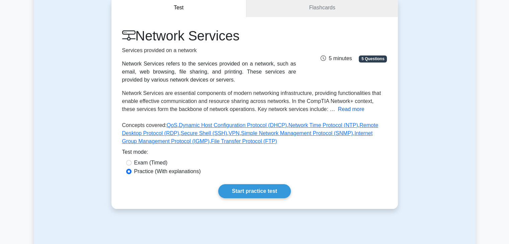
click at [338, 110] on button "Read more" at bounding box center [351, 109] width 26 height 8
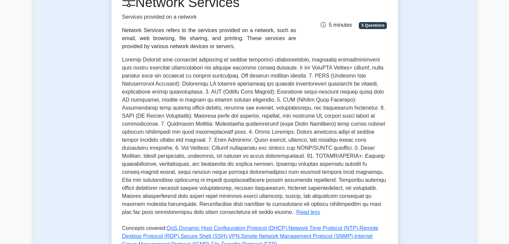
scroll to position [100, 0]
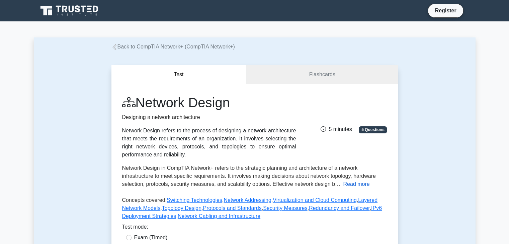
click at [346, 185] on button "Read more" at bounding box center [356, 185] width 26 height 8
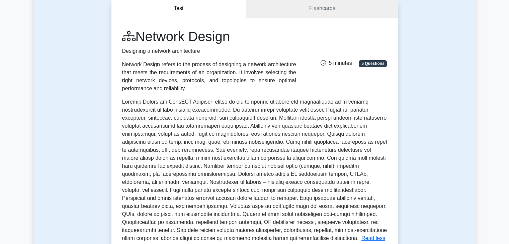
scroll to position [100, 0]
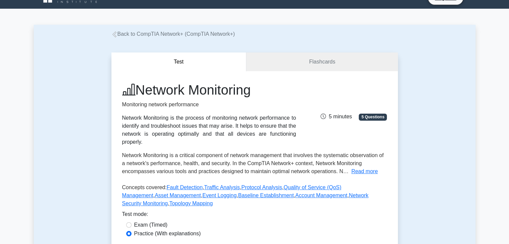
scroll to position [67, 0]
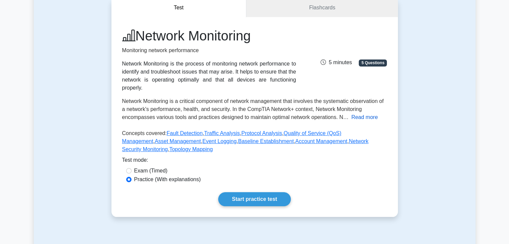
click at [360, 114] on button "Read more" at bounding box center [365, 118] width 26 height 8
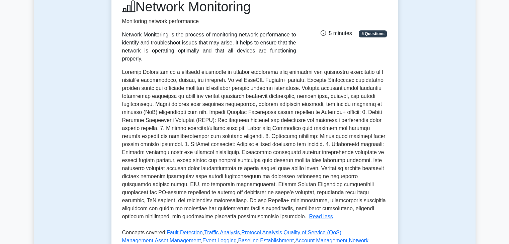
scroll to position [100, 0]
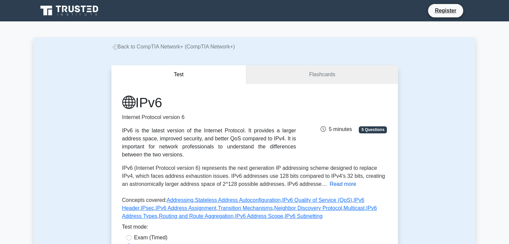
click at [336, 184] on button "Read more" at bounding box center [343, 185] width 26 height 8
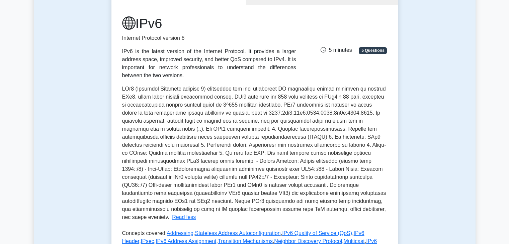
scroll to position [100, 0]
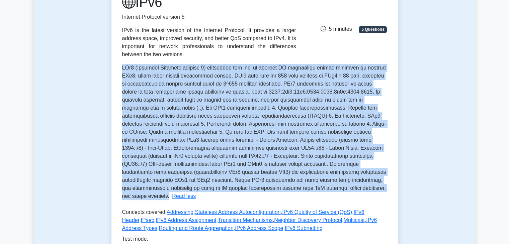
drag, startPoint x: 122, startPoint y: 67, endPoint x: 272, endPoint y: 192, distance: 195.3
click at [272, 192] on div "IPv6 Internet Protocol version 6 IPv6 is the latest version of the Internet Pro…" at bounding box center [255, 140] width 287 height 313
copy span "IPv6 (Internet Protocol version 6) represents the next generation IP addressing…"
